Goal: Information Seeking & Learning: Check status

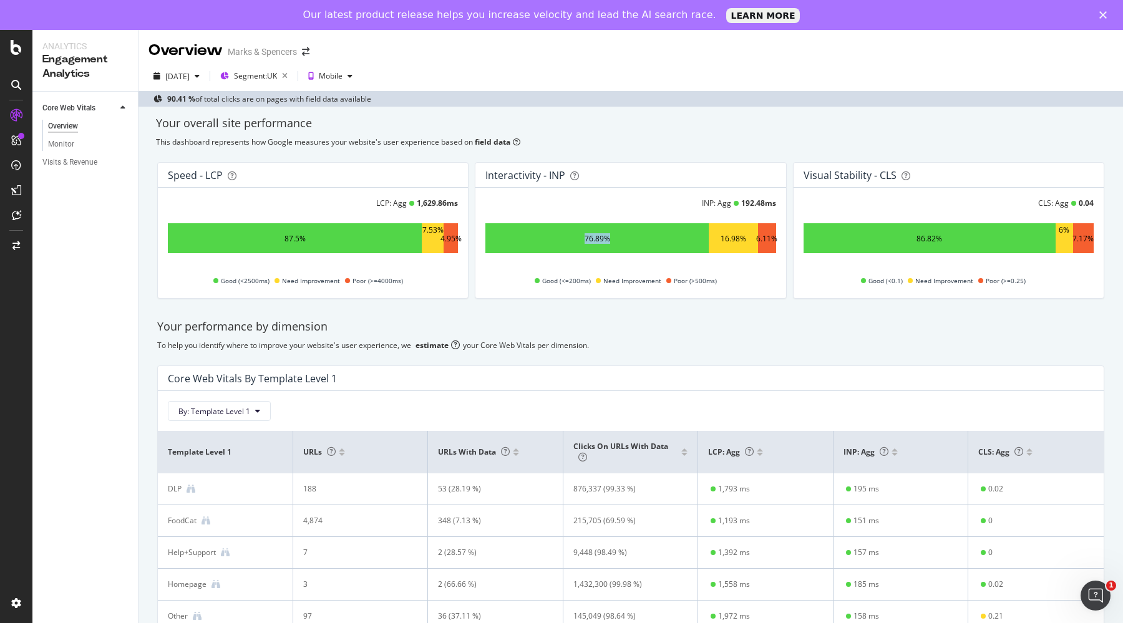
drag, startPoint x: 560, startPoint y: 238, endPoint x: 652, endPoint y: 230, distance: 91.5
click at [652, 230] on div "76.89%" at bounding box center [597, 238] width 223 height 30
click at [753, 333] on div "Your performance by dimension" at bounding box center [630, 327] width 947 height 16
drag, startPoint x: 577, startPoint y: 238, endPoint x: 652, endPoint y: 238, distance: 74.9
click at [652, 238] on div "76.89%" at bounding box center [597, 238] width 223 height 30
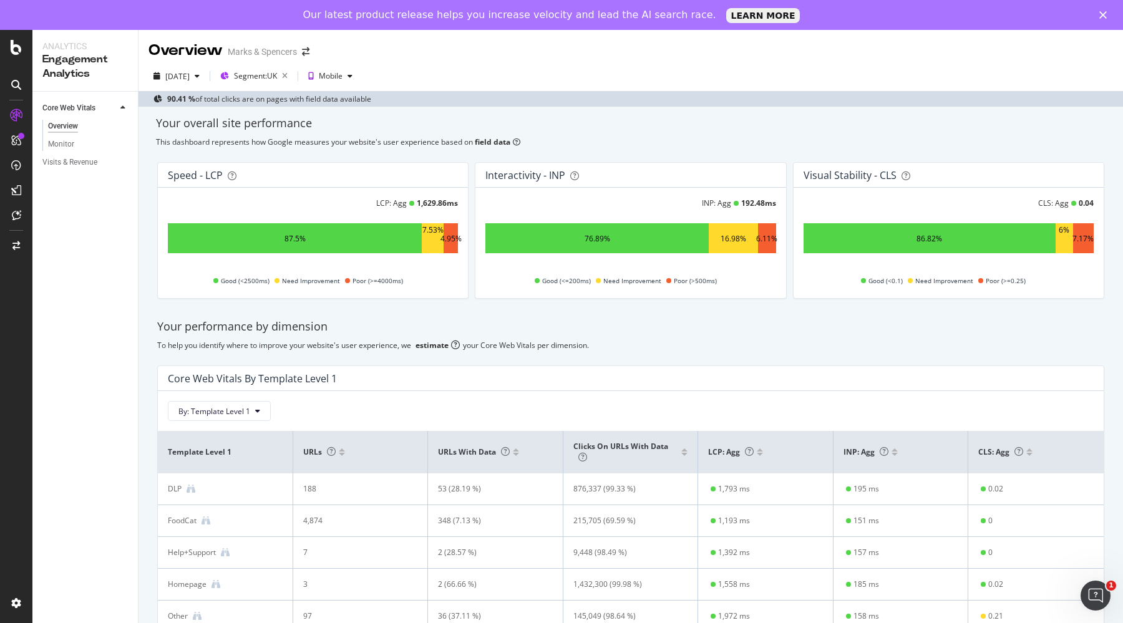
click at [793, 342] on div "To help you identify where to improve your website's user experience, we estima…" at bounding box center [630, 345] width 947 height 11
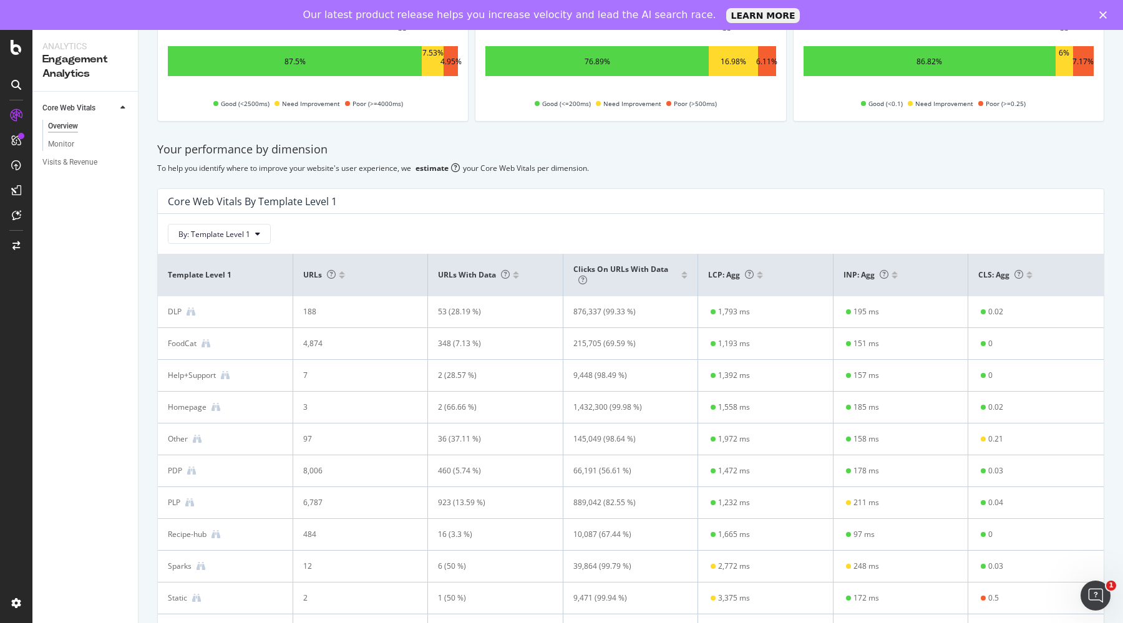
scroll to position [234, 0]
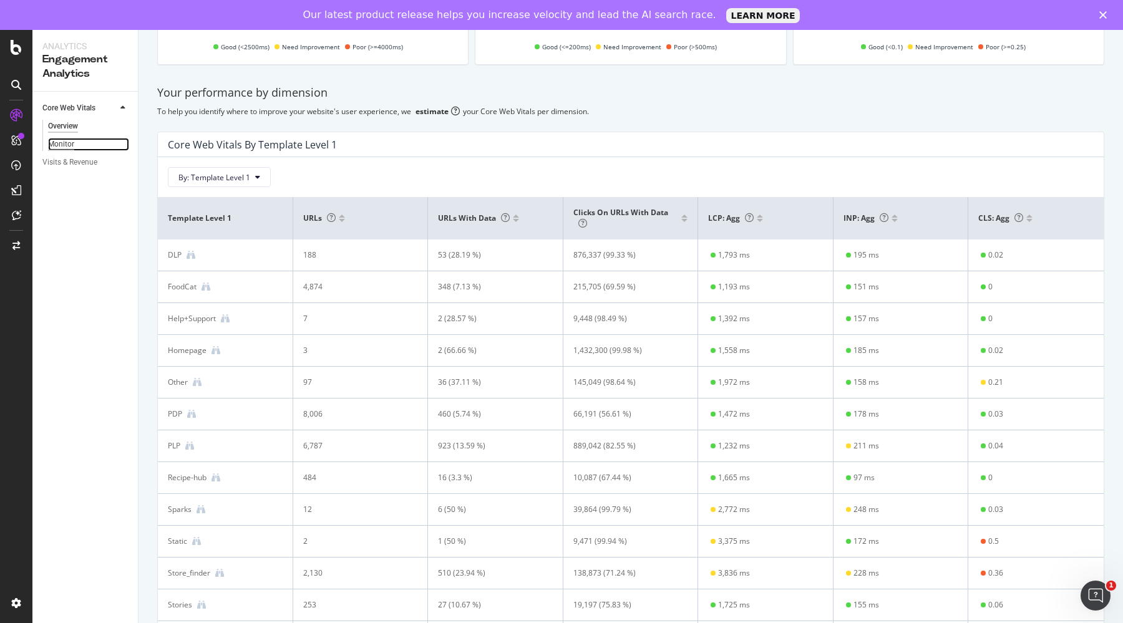
click at [62, 138] on div "Monitor" at bounding box center [61, 144] width 26 height 13
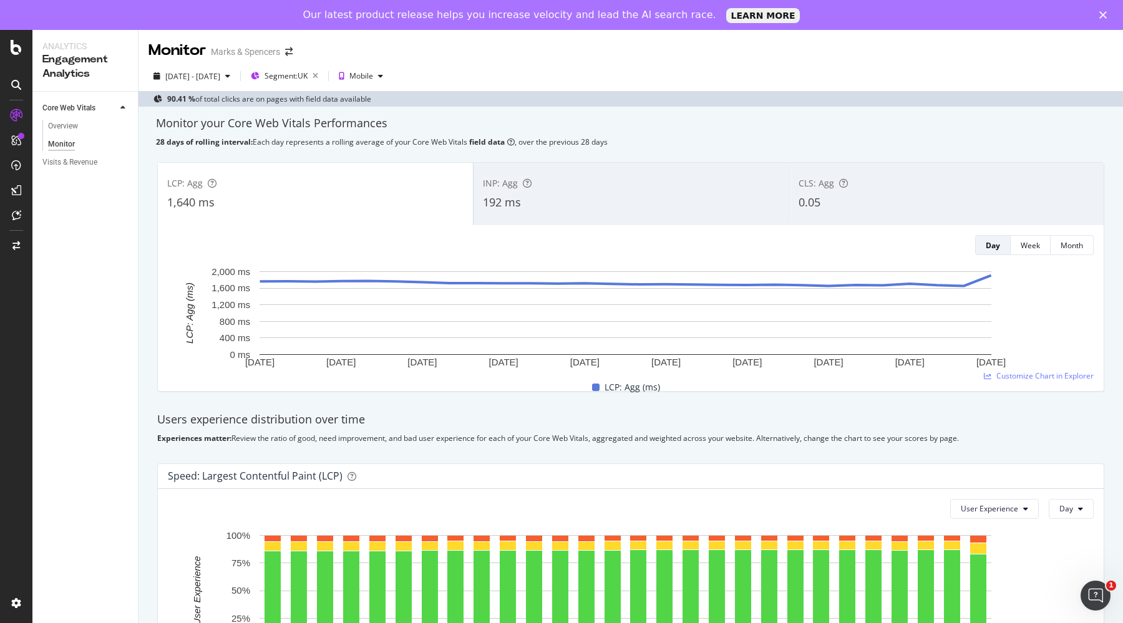
click at [557, 192] on div "INP: Agg 192 ms" at bounding box center [631, 194] width 315 height 56
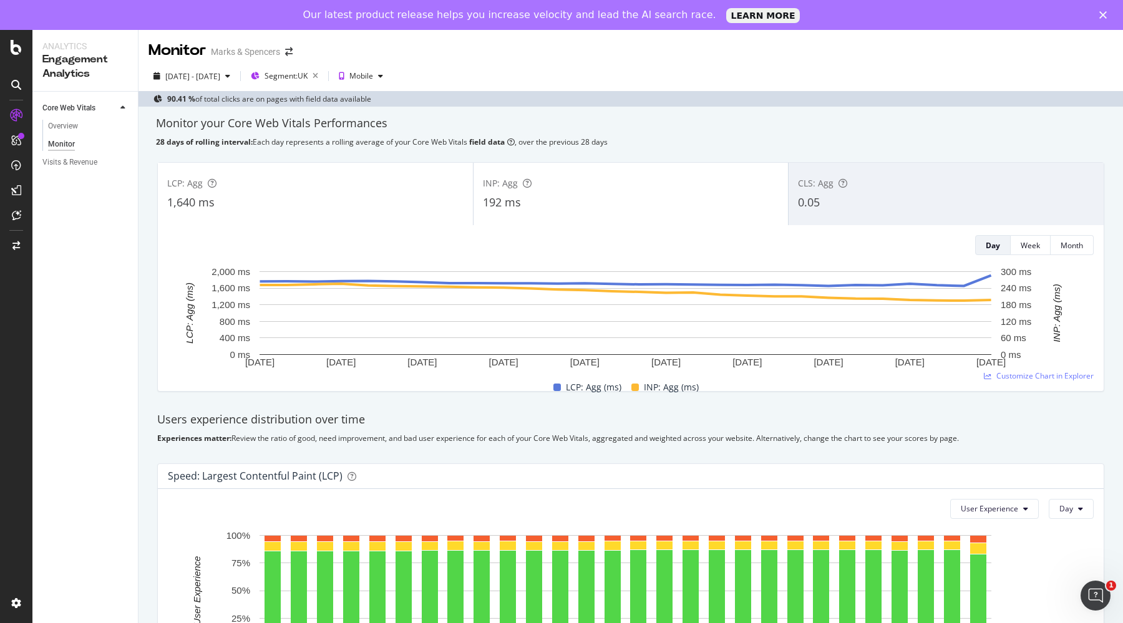
click at [328, 190] on div "LCP: Agg 1,640 ms" at bounding box center [315, 194] width 315 height 56
